Goal: Check status: Check status

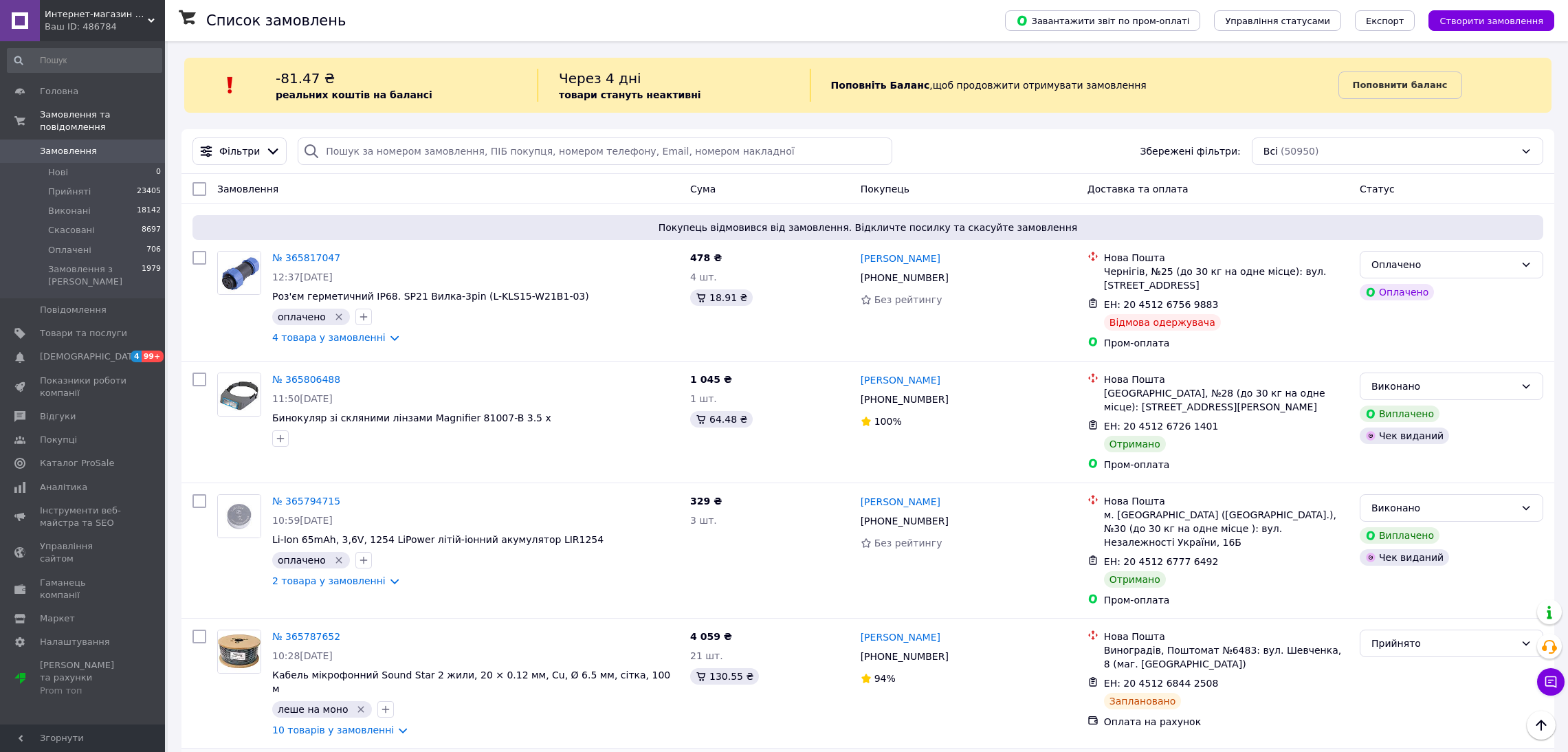
scroll to position [2214, 0]
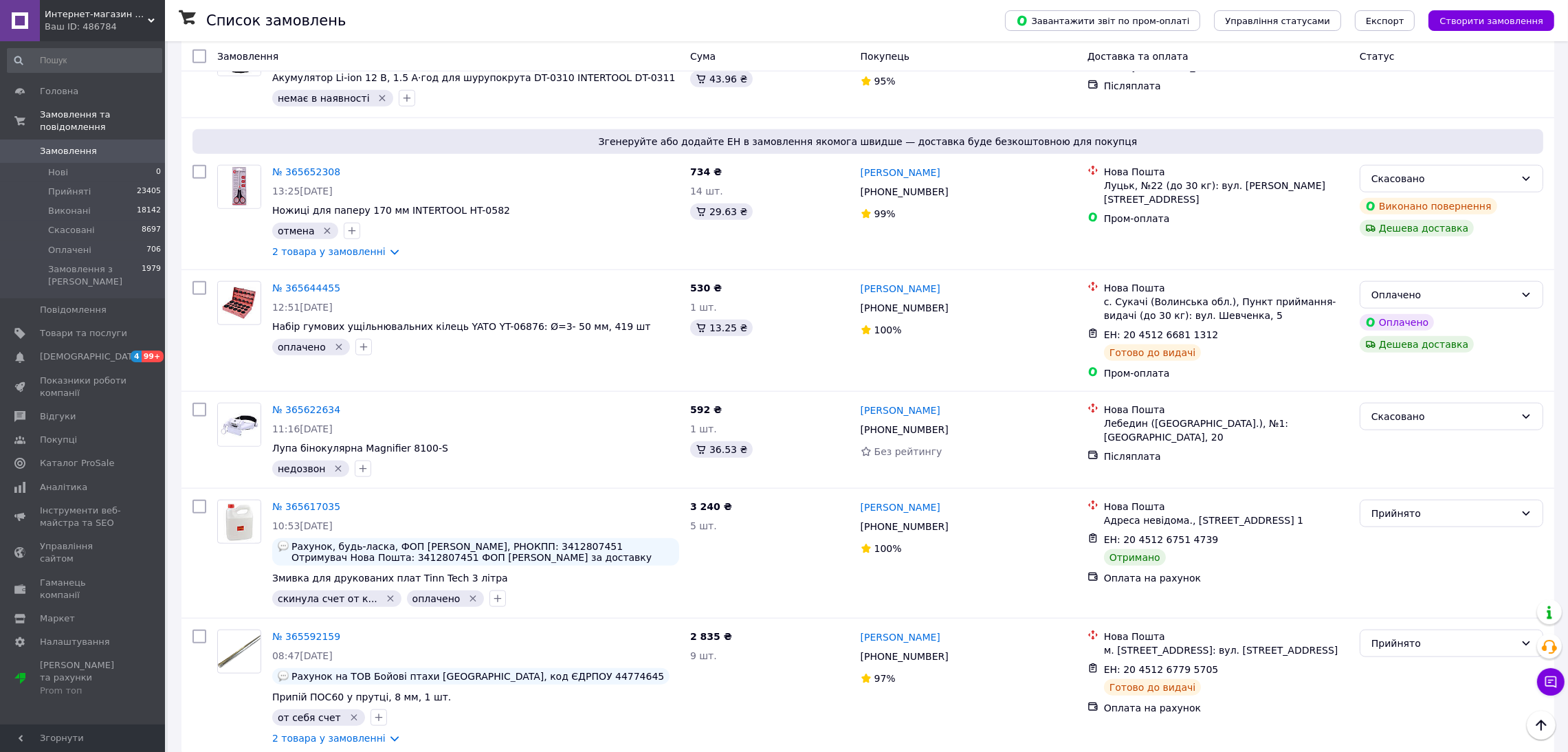
click at [114, 145] on span "Замовлення" at bounding box center [83, 151] width 88 height 13
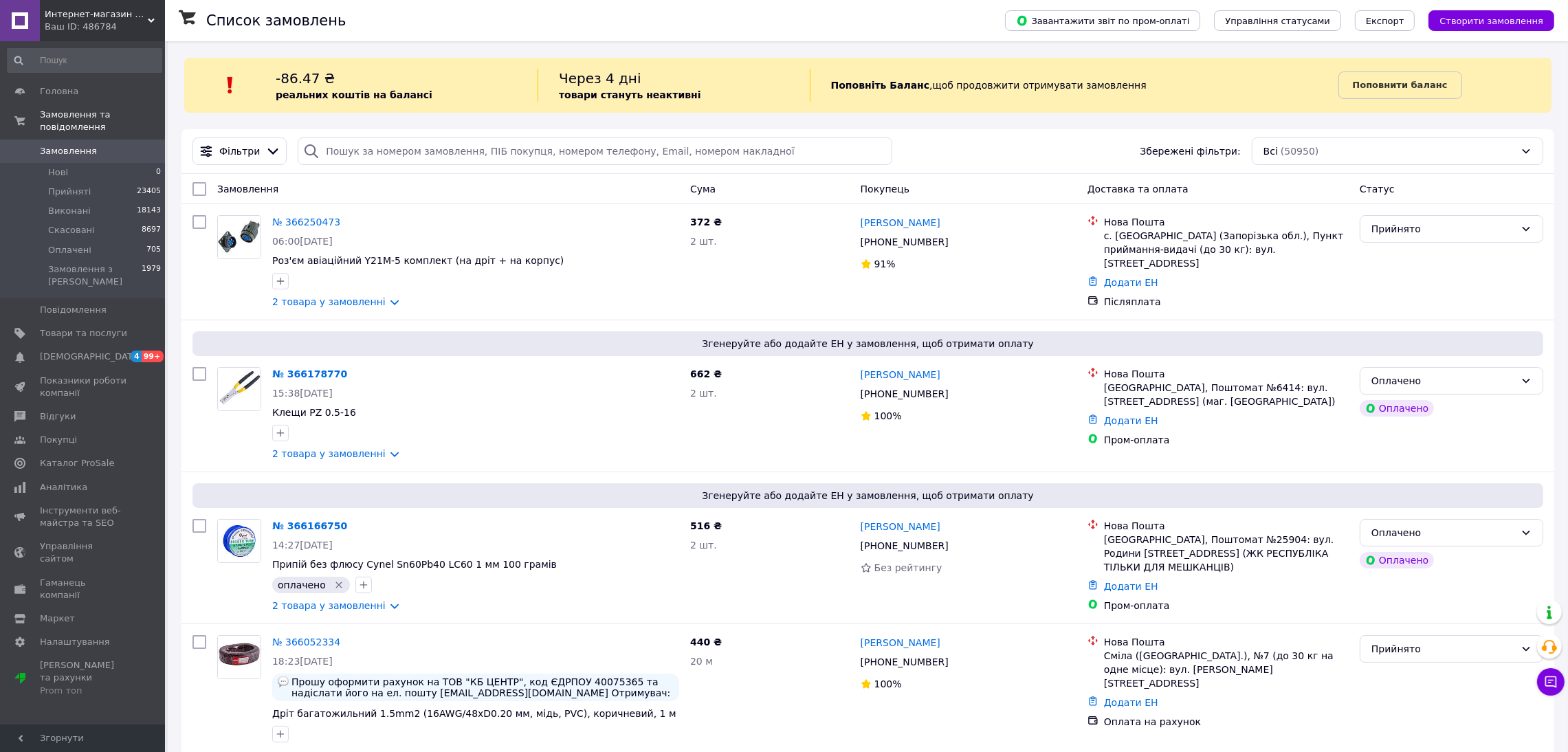
click at [104, 145] on span "Замовлення" at bounding box center [83, 151] width 88 height 13
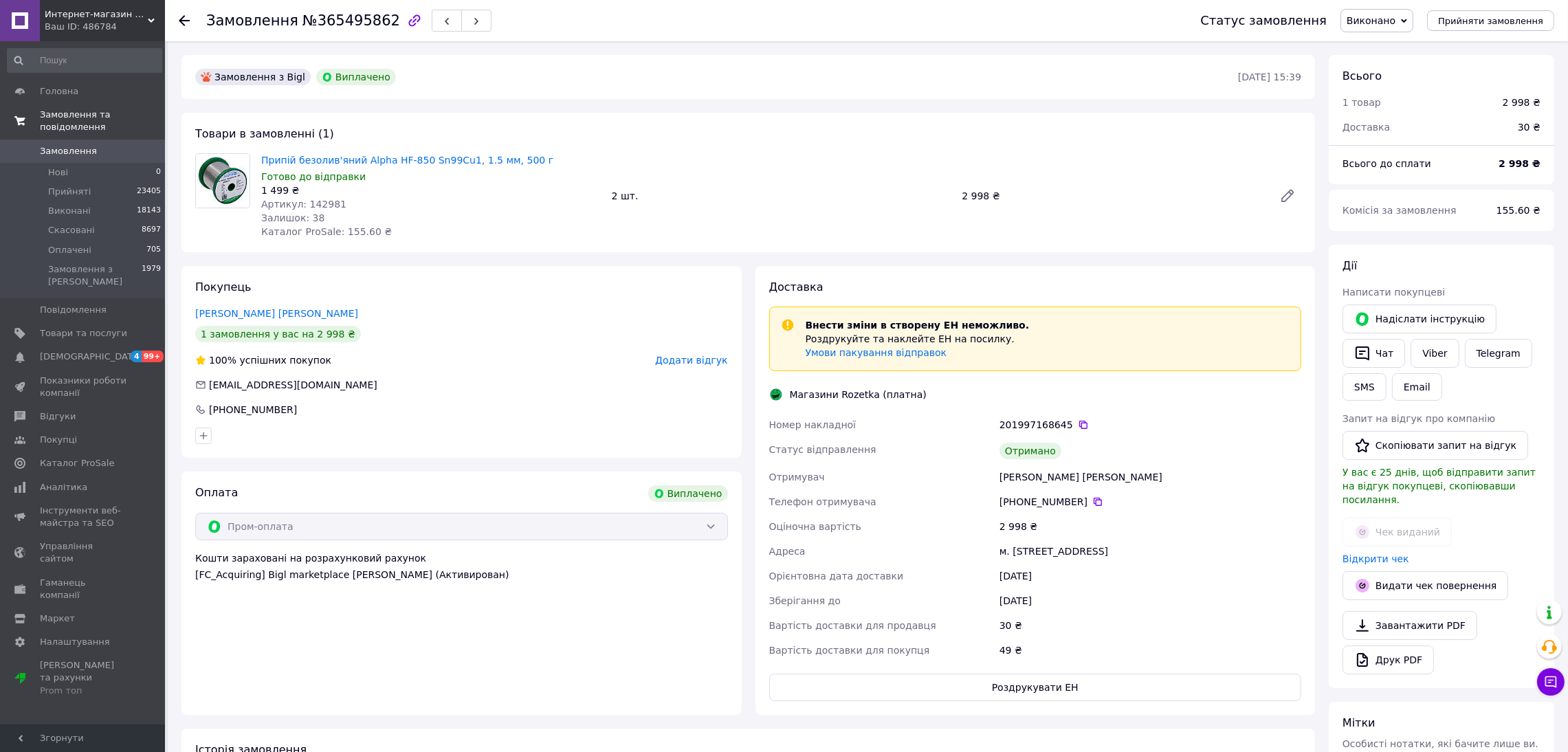
scroll to position [10, 0]
click at [114, 145] on span "Замовлення" at bounding box center [83, 151] width 88 height 13
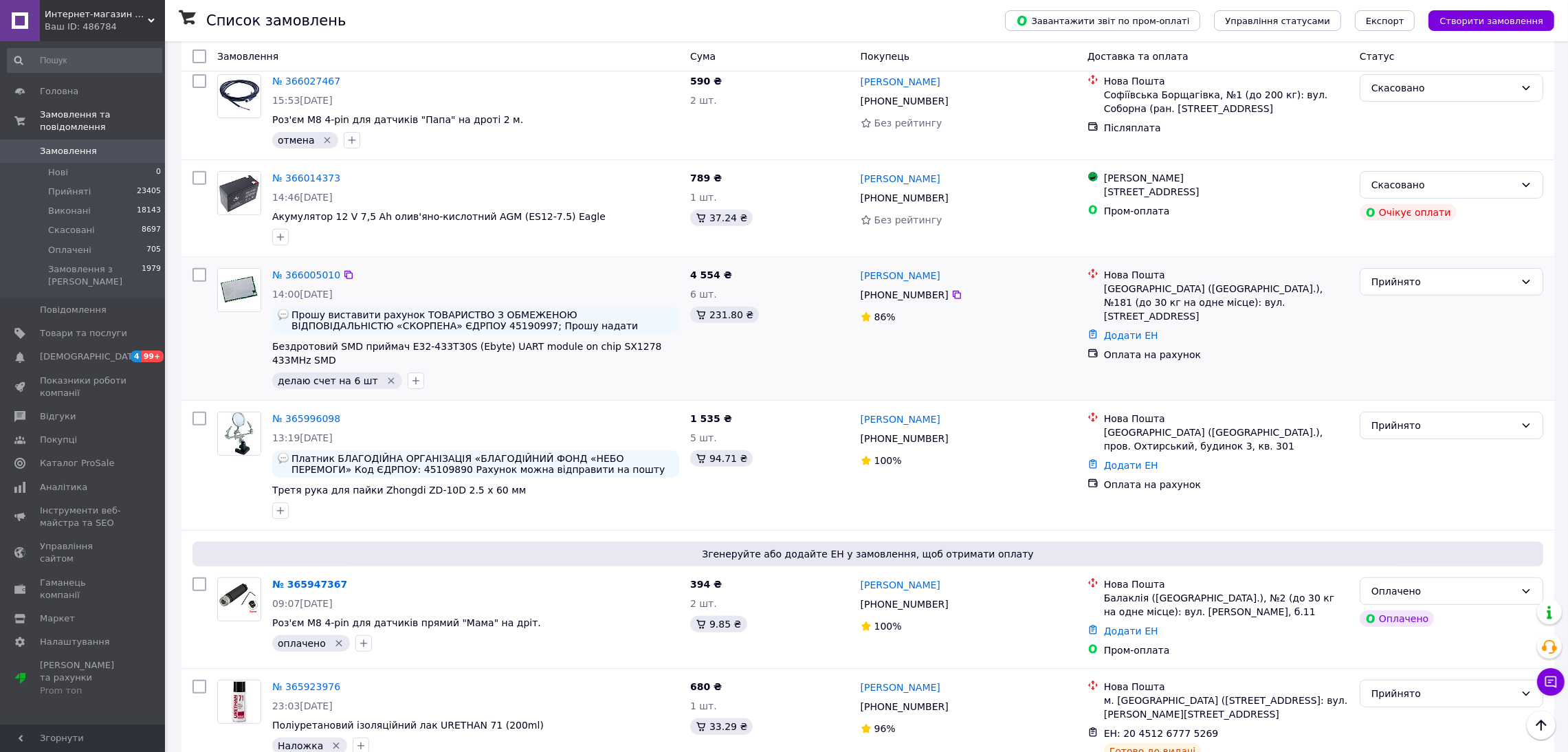
scroll to position [825, 0]
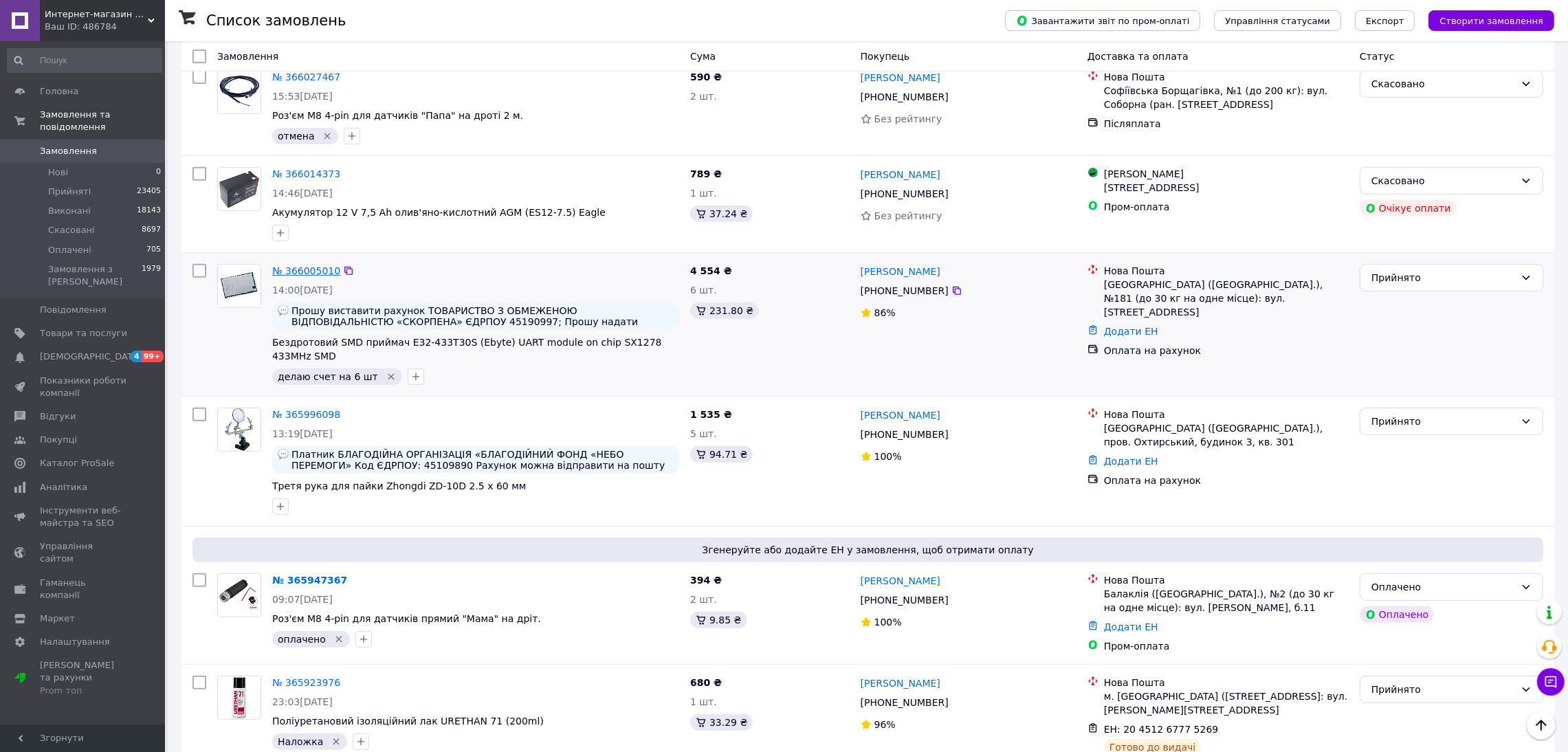
click at [299, 265] on link "№ 366005010" at bounding box center [307, 270] width 68 height 11
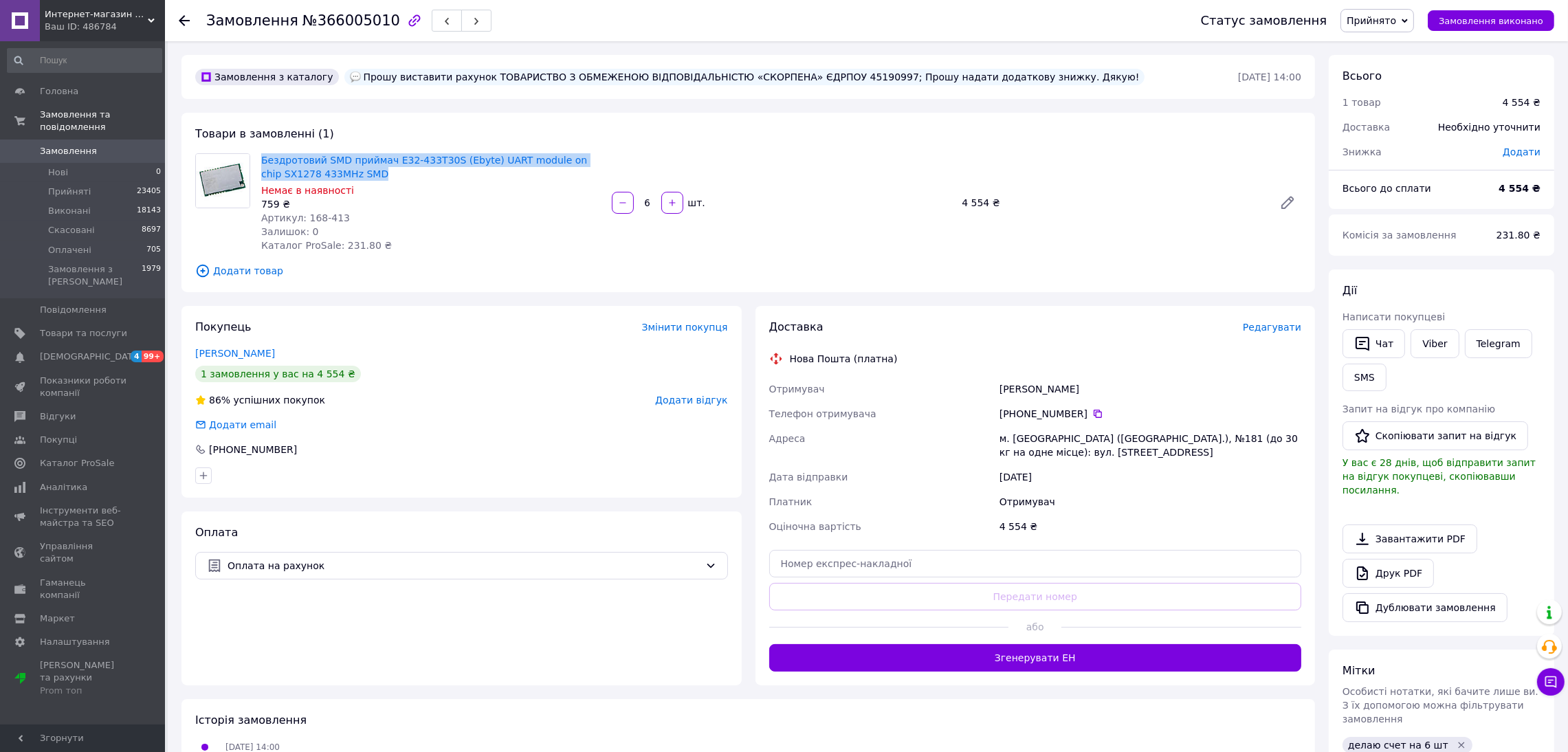
drag, startPoint x: 257, startPoint y: 158, endPoint x: 362, endPoint y: 173, distance: 106.1
click at [362, 173] on div "Бездротовий SMD приймач E32-433T30S (Ebyte) UART module on chip SX1278 433MHz S…" at bounding box center [431, 203] width 351 height 104
copy link "Бездротовий SMD приймач E32-433T30S (Ebyte) UART module on chip SX1278 433MHz S…"
drag, startPoint x: 473, startPoint y: 161, endPoint x: 798, endPoint y: 132, distance: 326.3
click at [798, 132] on div "Товари в замовленні (1) Бездротовий SMD приймач E32-433T30S (Ebyte) UART module…" at bounding box center [749, 202] width 1134 height 179
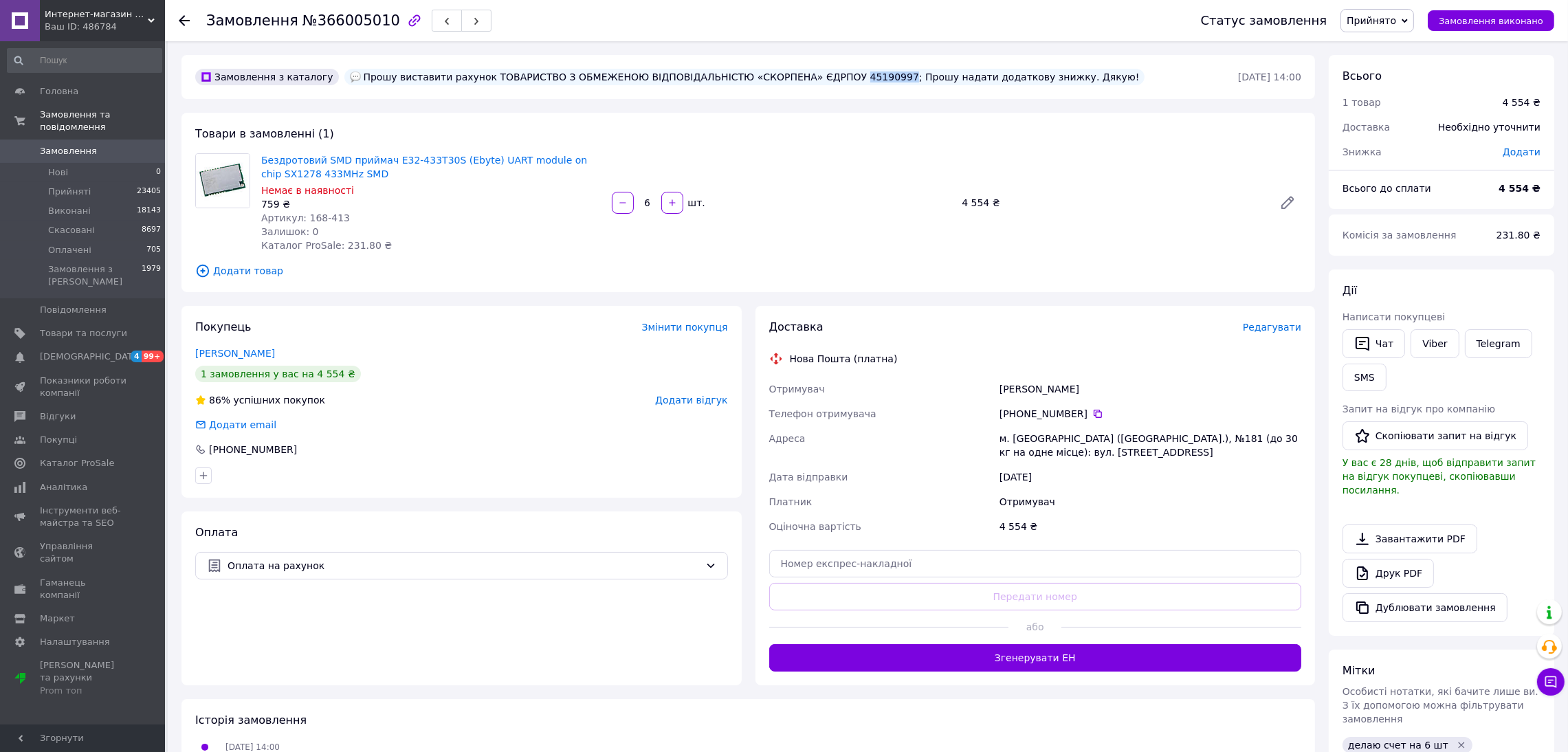
drag, startPoint x: 798, startPoint y: 72, endPoint x: 837, endPoint y: 77, distance: 39.3
click at [837, 77] on div "Прошу виставити рахунок ТОВАРИСТВО З ОБМЕЖЕНОЮ ВІДПОВІДАЛЬНІСТЮ «СКОРПЕНА» ЄДРП…" at bounding box center [744, 77] width 801 height 17
copy div "45190997"
click at [187, 15] on icon at bounding box center [183, 20] width 11 height 11
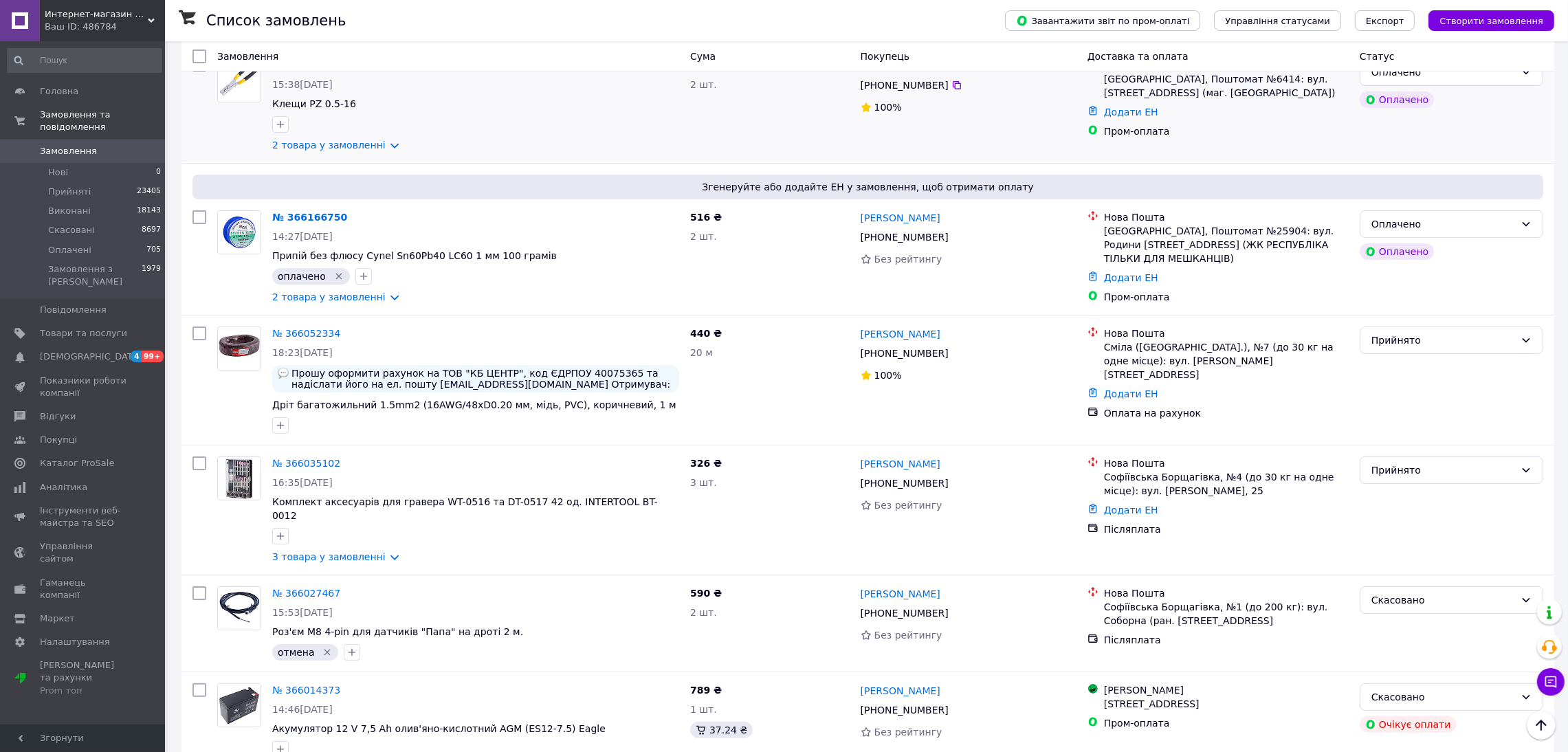
scroll to position [206, 0]
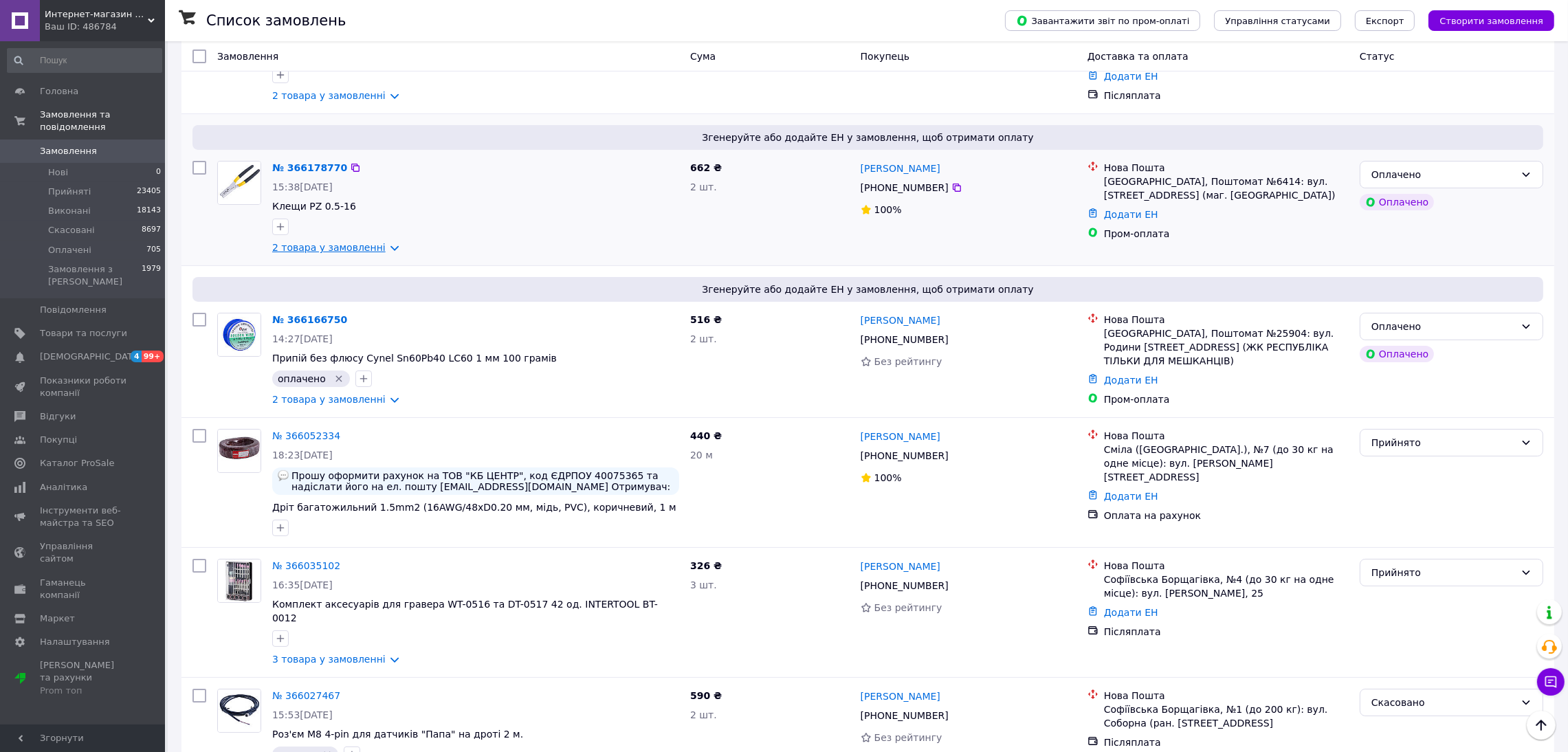
click at [367, 243] on link "2 товара у замовленні" at bounding box center [329, 247] width 113 height 11
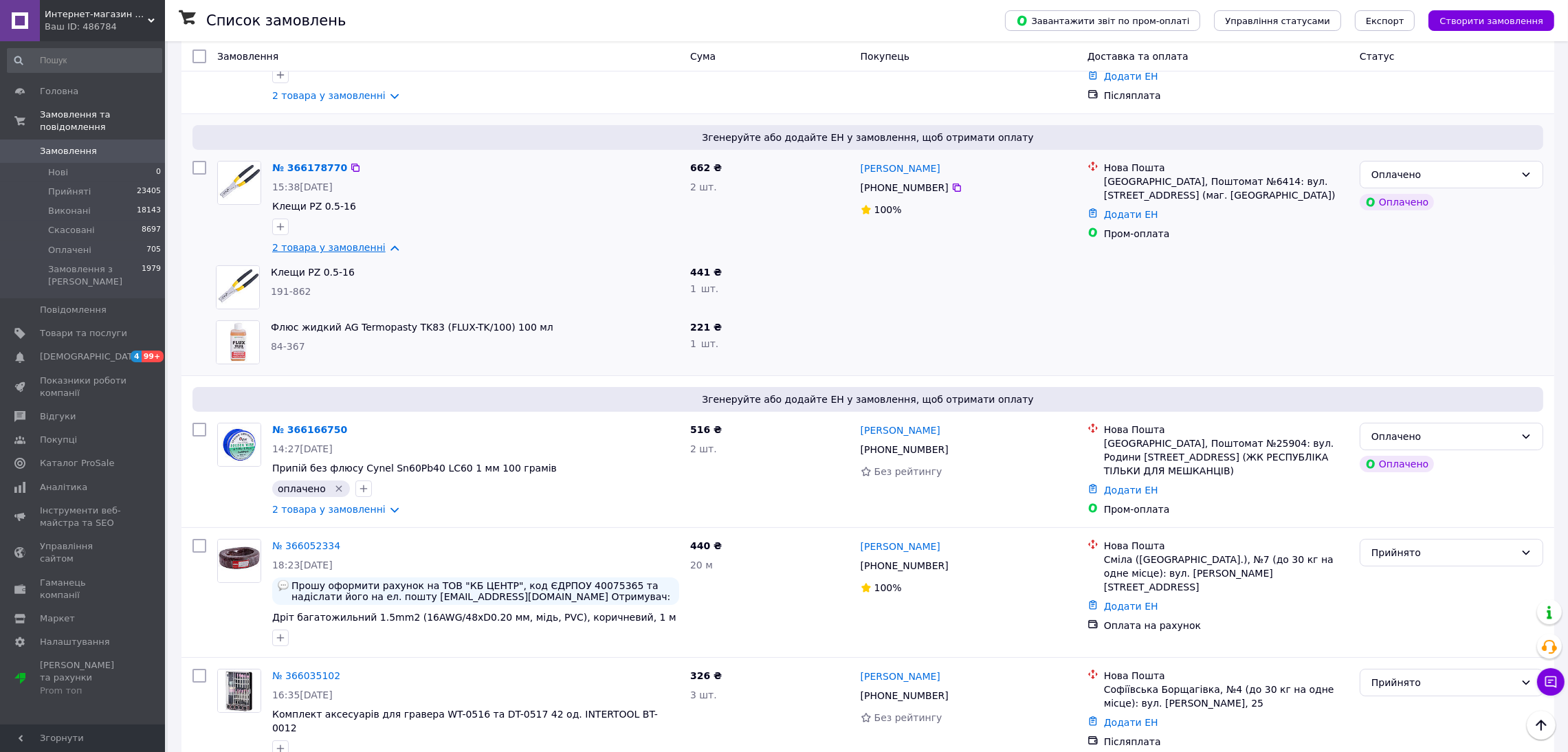
click at [294, 248] on link "2 товара у замовленні" at bounding box center [329, 247] width 113 height 11
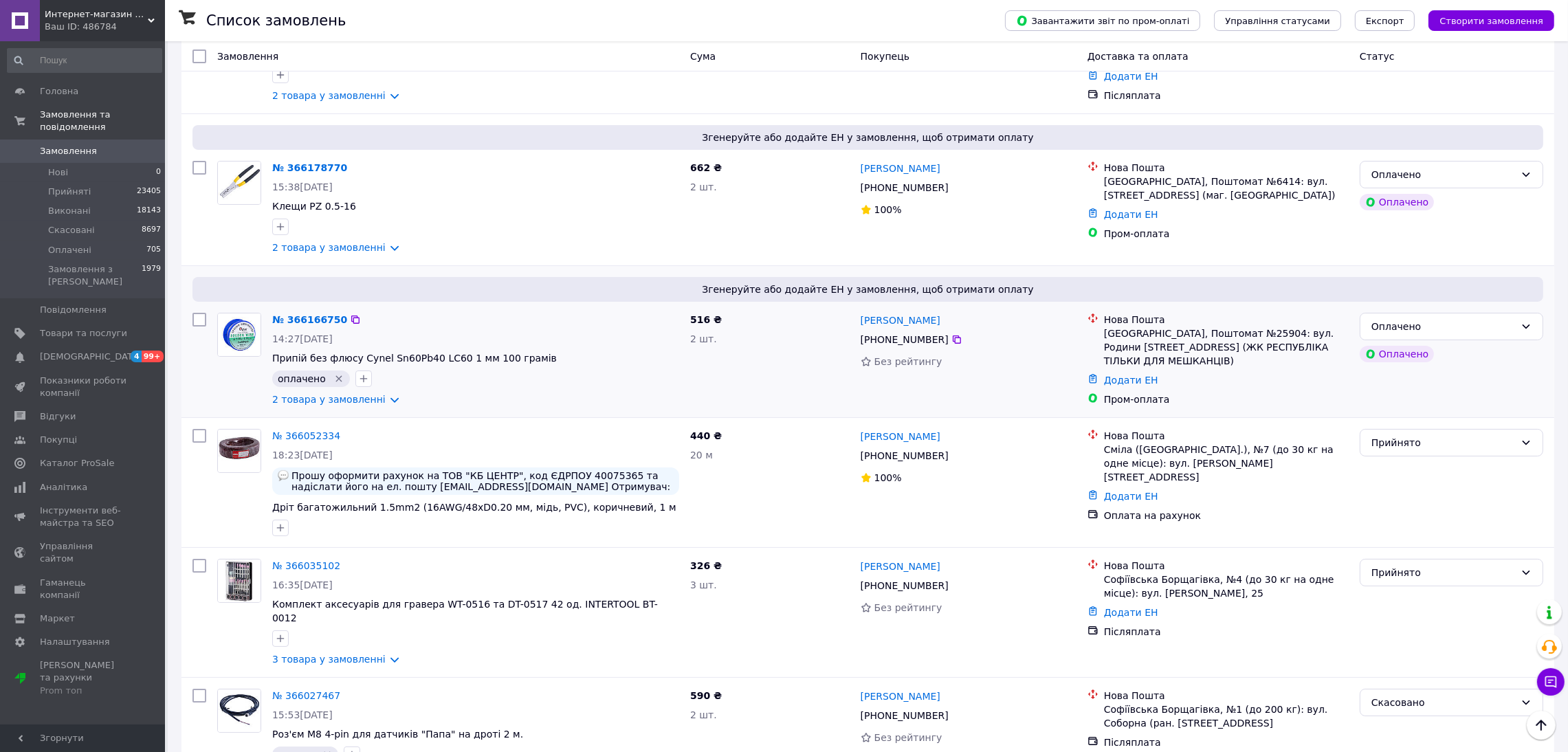
scroll to position [515, 0]
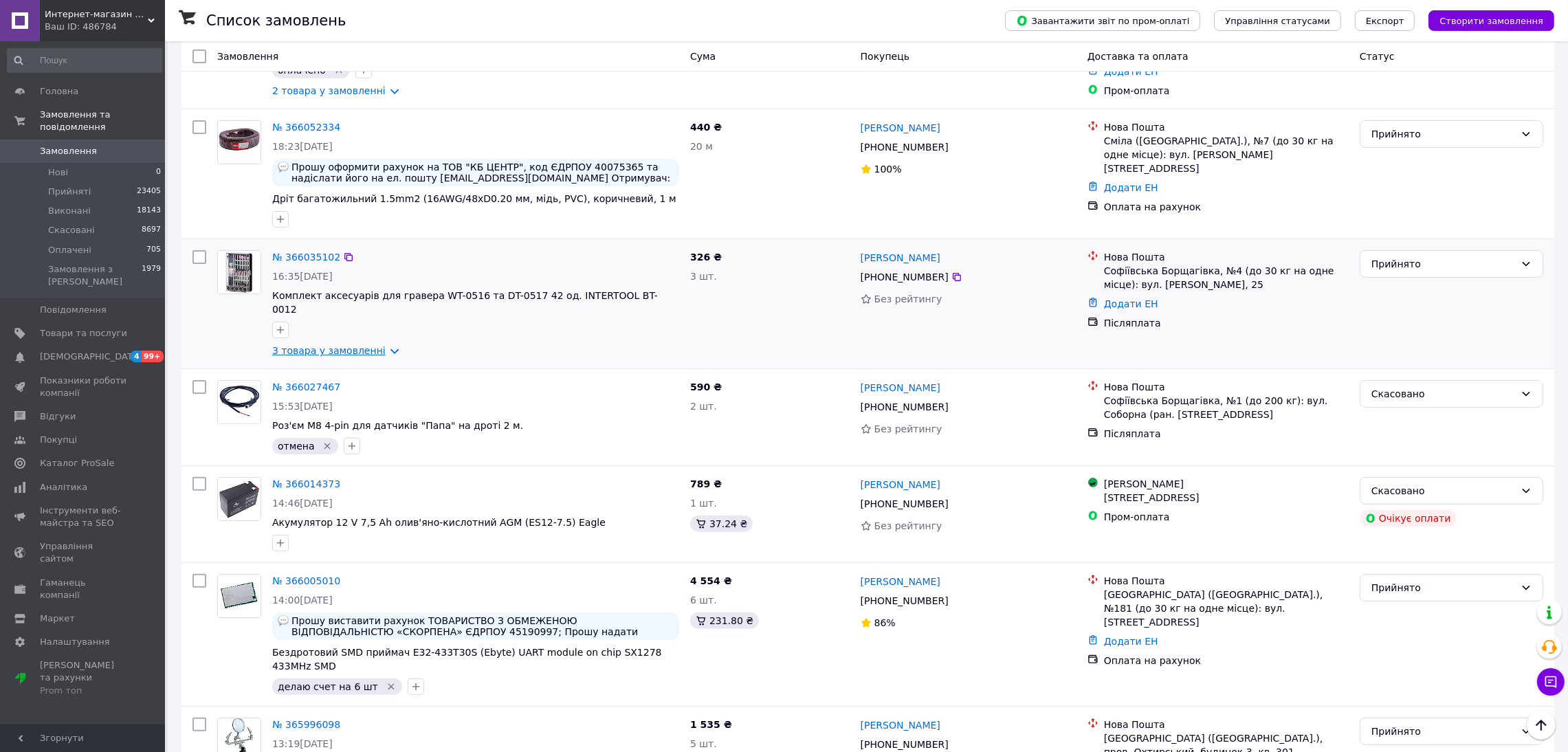
click at [339, 345] on link "3 товара у замовленні" at bounding box center [329, 350] width 113 height 11
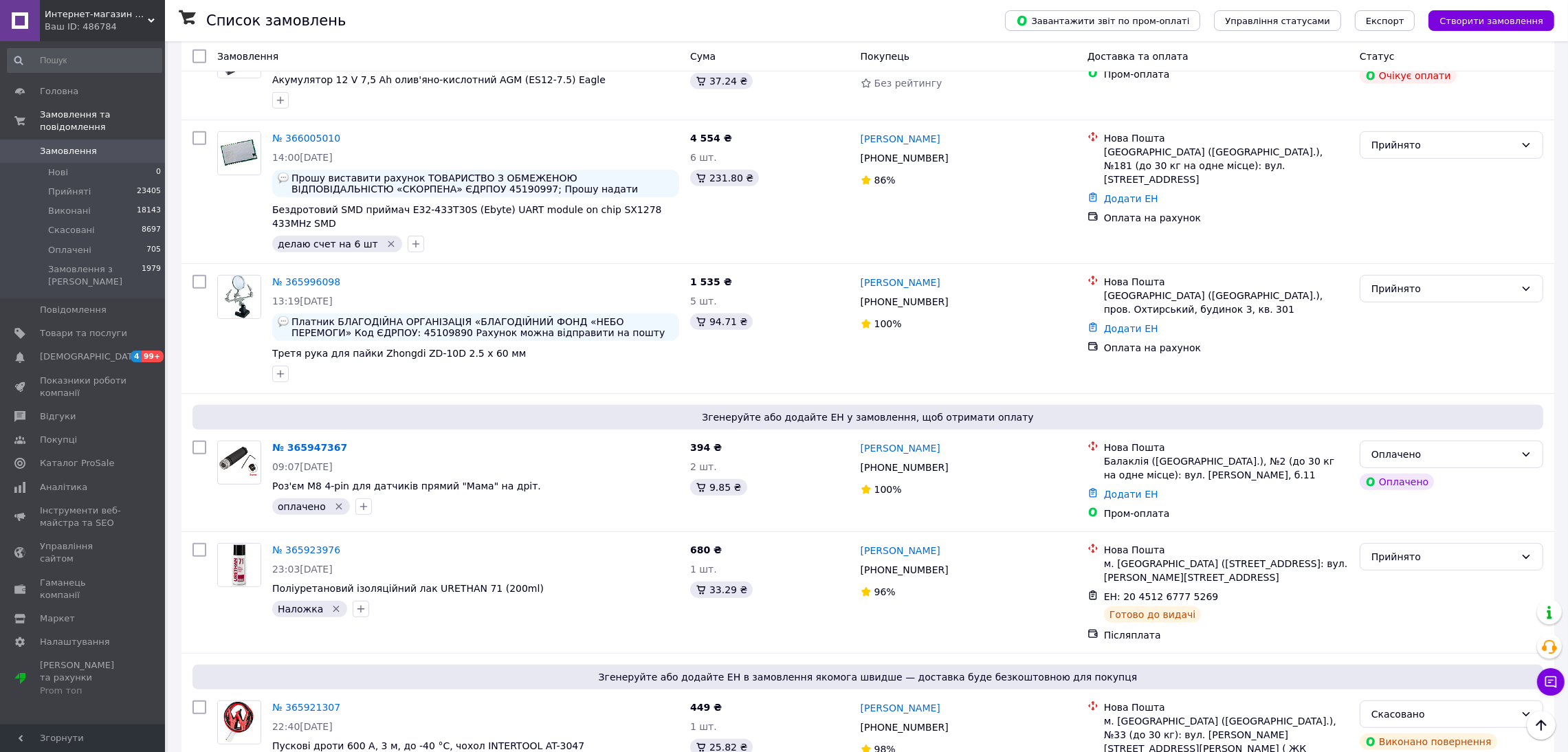
scroll to position [1134, 0]
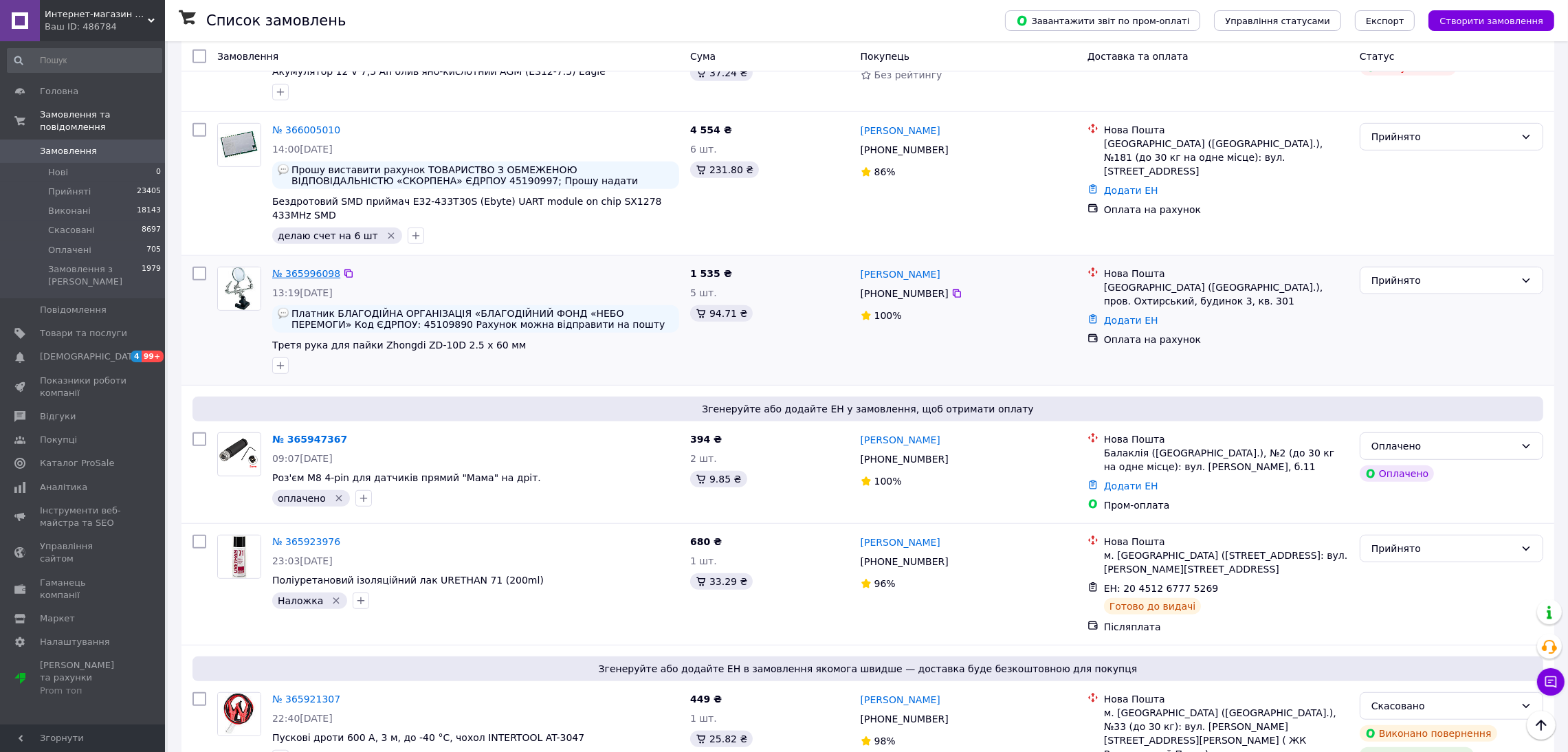
click at [312, 268] on link "№ 365996098" at bounding box center [307, 273] width 68 height 11
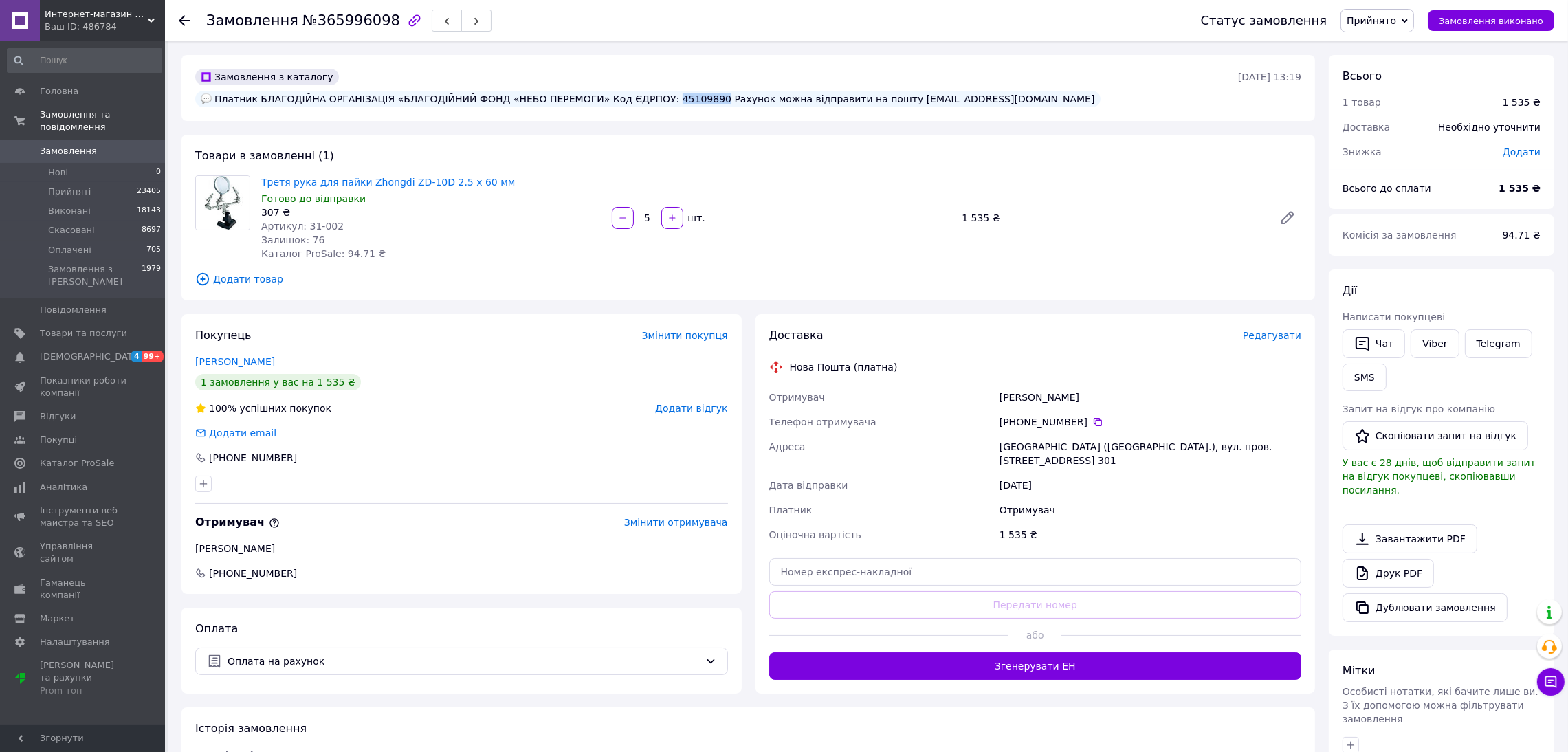
drag, startPoint x: 764, startPoint y: 78, endPoint x: 803, endPoint y: 78, distance: 39.0
click at [807, 91] on div "Платник БЛАГОДІЙНА ОРГАНІЗАЦІЯ «БЛАГОДІЙНИЙ ФОНД «НЕБО ПЕРЕМОГИ» Код ЄДРПОУ: 45…" at bounding box center [648, 99] width 905 height 17
copy div "45109890"
drag, startPoint x: 258, startPoint y: 158, endPoint x: 488, endPoint y: 153, distance: 230.1
click at [521, 173] on div "Третя рука для пайки Zhongdi ZD-10D 2.5 x 60 мм Готово до відправки 307 ₴ Артик…" at bounding box center [431, 218] width 351 height 91
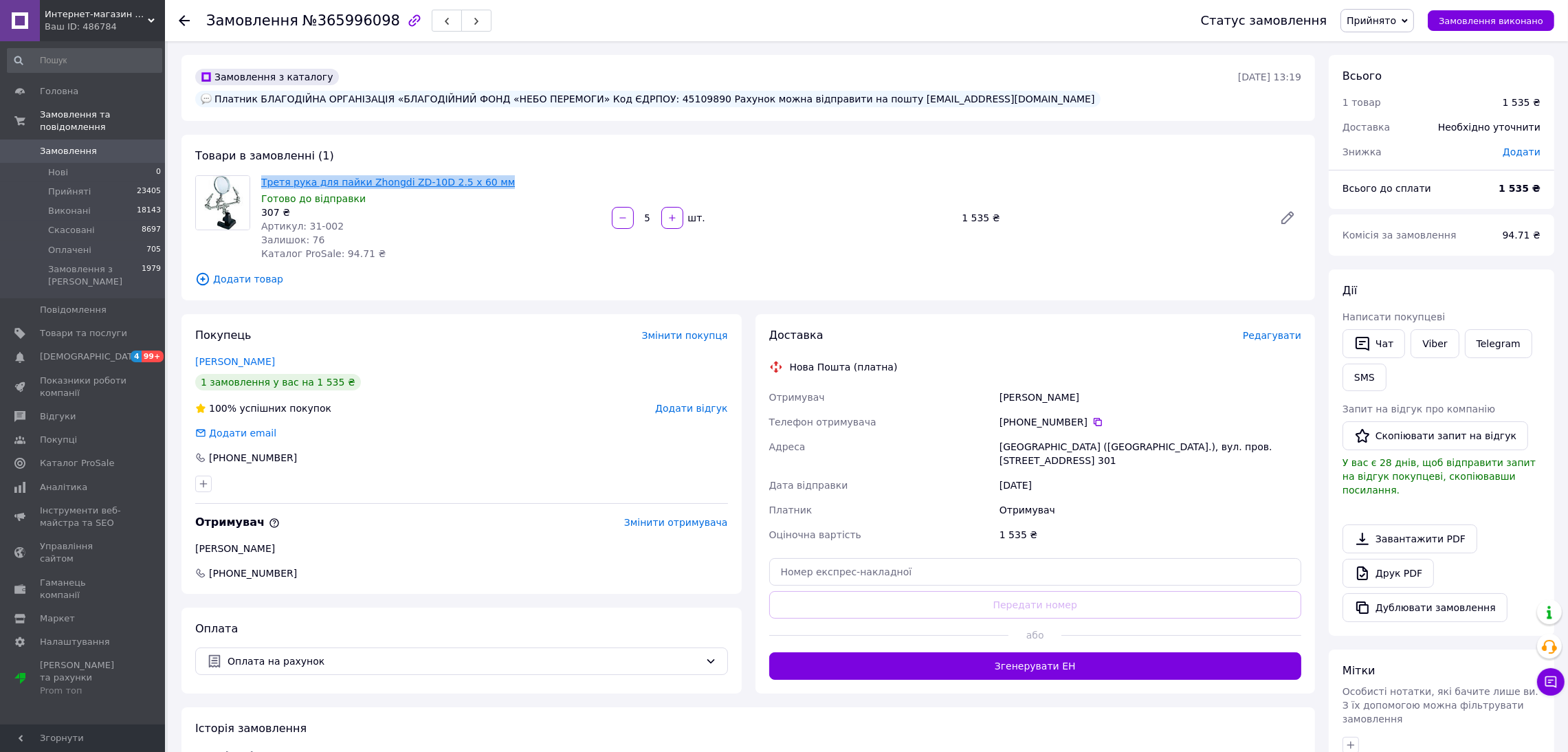
copy link "Третя рука для пайки Zhongdi ZD-10D 2.5 x 60 мм"
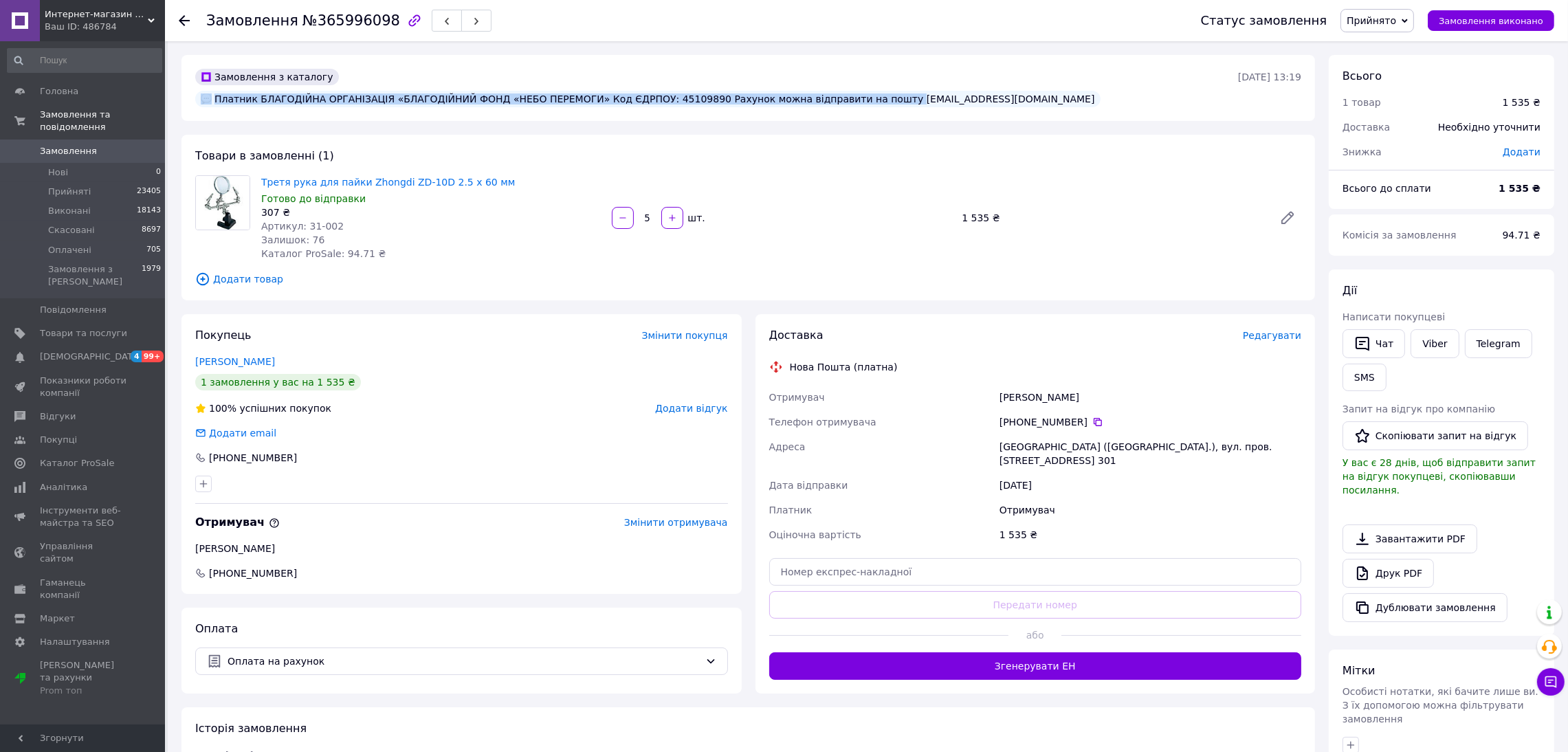
drag, startPoint x: 979, startPoint y: 77, endPoint x: 1113, endPoint y: 80, distance: 134.0
click at [1100, 91] on div "Платник БЛАГОДІЙНА ОРГАНІЗАЦІЯ «БЛАГОДІЙНИЙ ФОНД «НЕБО ПЕРЕМОГИ» Код ЄДРПОУ: 45…" at bounding box center [648, 99] width 905 height 17
click at [974, 91] on div "Платник БЛАГОДІЙНА ОРГАНІЗАЦІЯ «БЛАГОДІЙНИЙ ФОНД «НЕБО ПЕРЕМОГИ» Код ЄДРПОУ: 45…" at bounding box center [648, 99] width 905 height 17
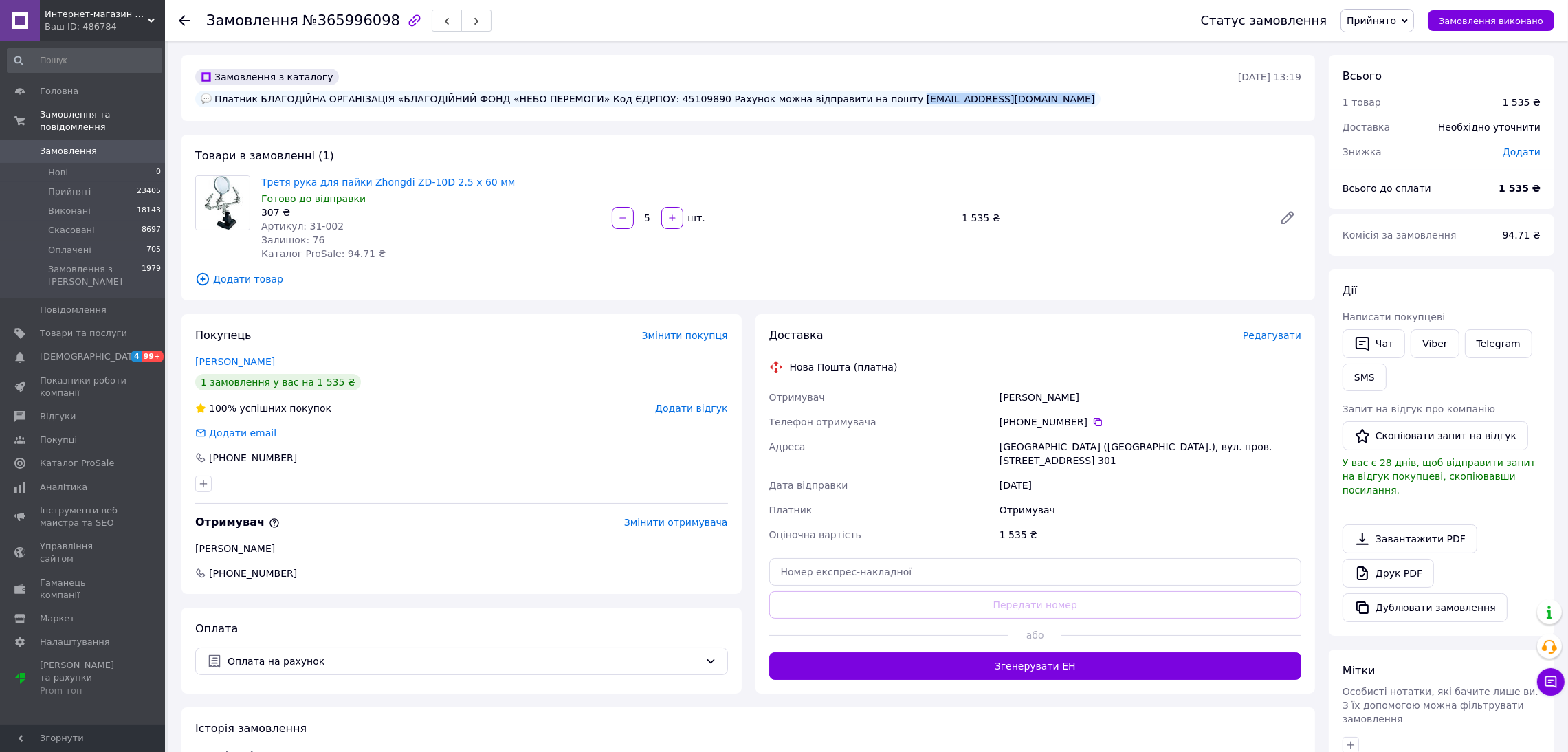
drag, startPoint x: 974, startPoint y: 77, endPoint x: 1120, endPoint y: 79, distance: 146.0
click at [1120, 79] on div "Замовлення з каталогу Платник БЛАГОДІЙНА ОРГАНІЗАЦІЯ «БЛАГОДІЙНИЙ ФОНД «НЕБО ПЕ…" at bounding box center [715, 88] width 1045 height 44
